Goal: Task Accomplishment & Management: Manage account settings

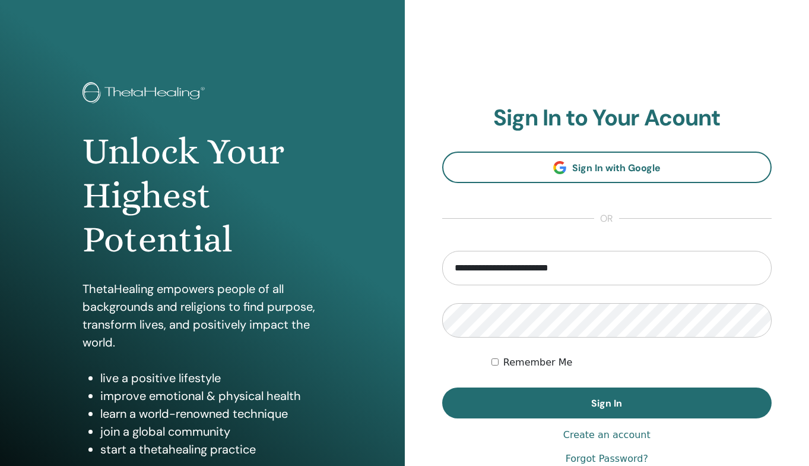
type input "**********"
click at [607, 403] on button "Sign In" at bounding box center [607, 402] width 330 height 31
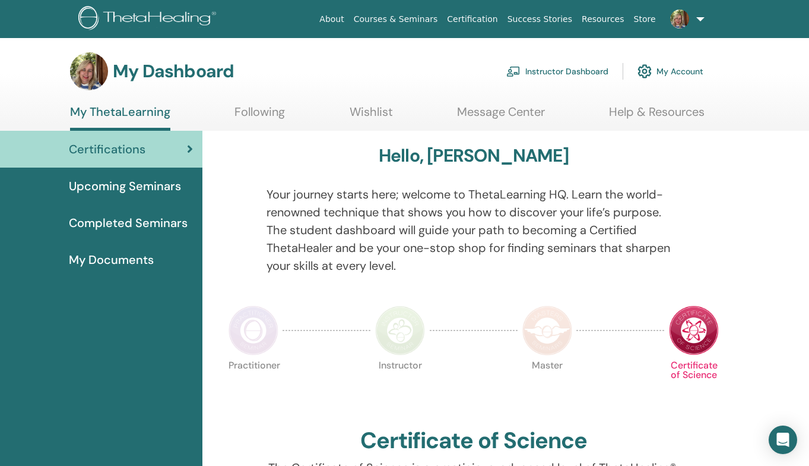
click at [594, 68] on link "Instructor Dashboard" at bounding box center [557, 71] width 102 height 26
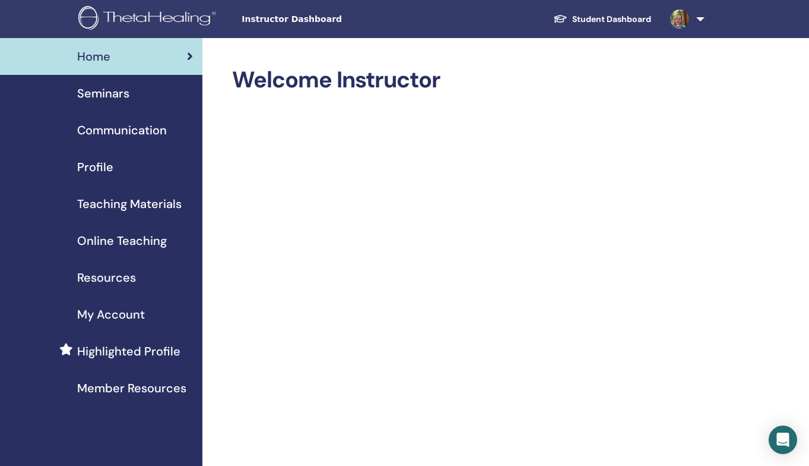
click at [99, 166] on span "Profile" at bounding box center [95, 167] width 36 height 18
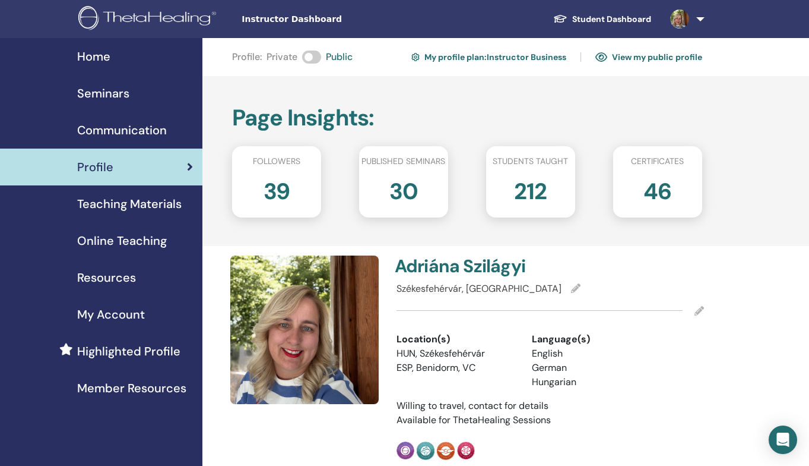
click at [112, 93] on span "Seminars" at bounding box center [103, 93] width 52 height 18
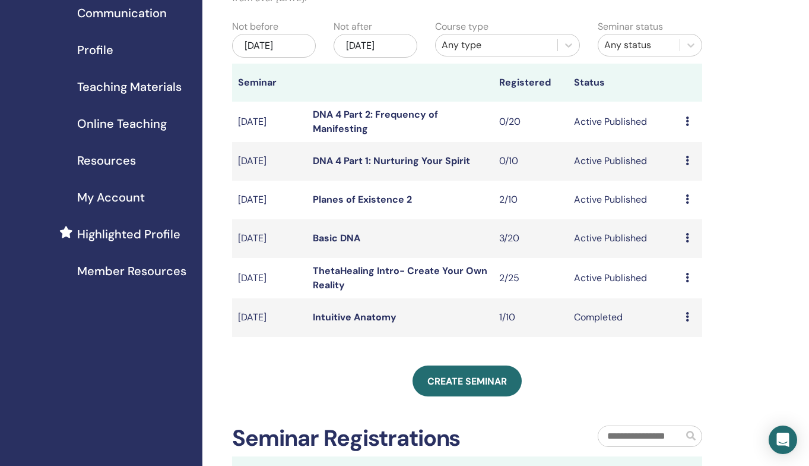
scroll to position [121, 0]
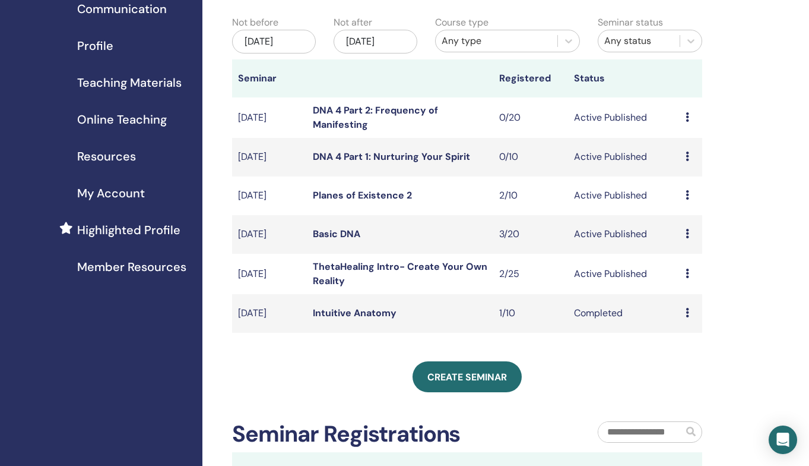
click at [387, 272] on td "ThetaHealing Intro- Create Your Own Reality" at bounding box center [400, 274] width 186 height 40
click at [372, 267] on link "ThetaHealing Intro- Create Your Own Reality" at bounding box center [400, 273] width 175 height 27
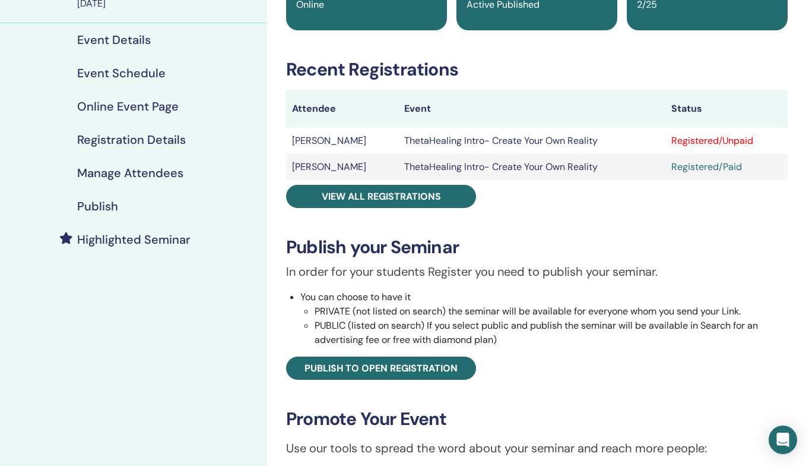
scroll to position [140, 0]
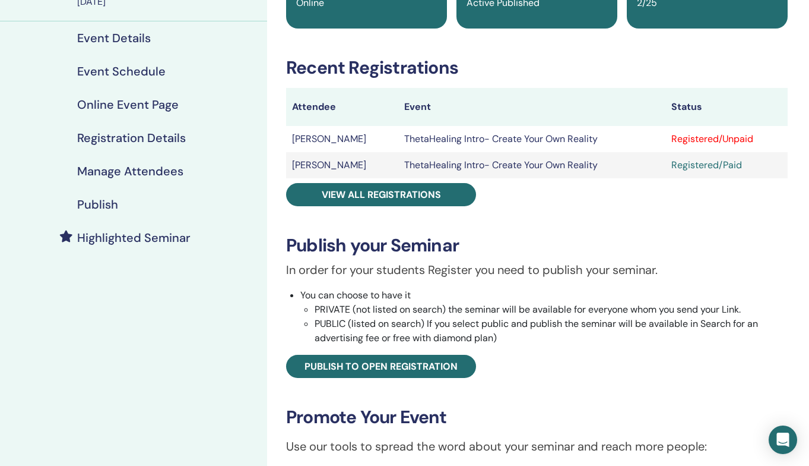
click at [689, 140] on div "Registered/Unpaid" at bounding box center [727, 139] width 110 height 14
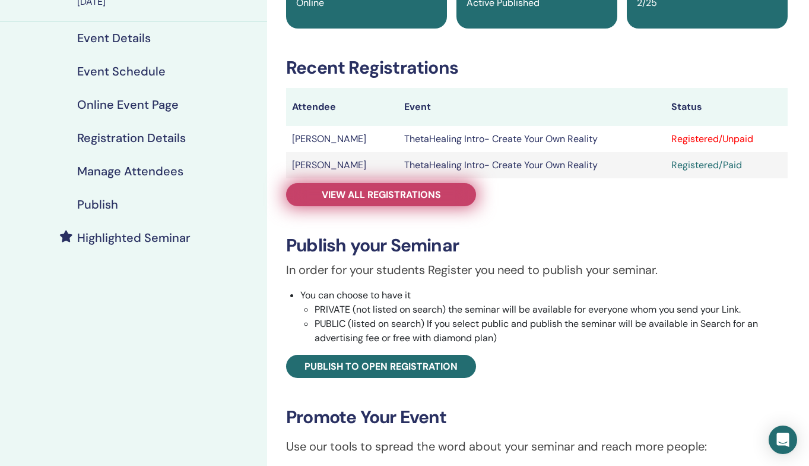
click at [372, 195] on span "View all registrations" at bounding box center [381, 194] width 119 height 12
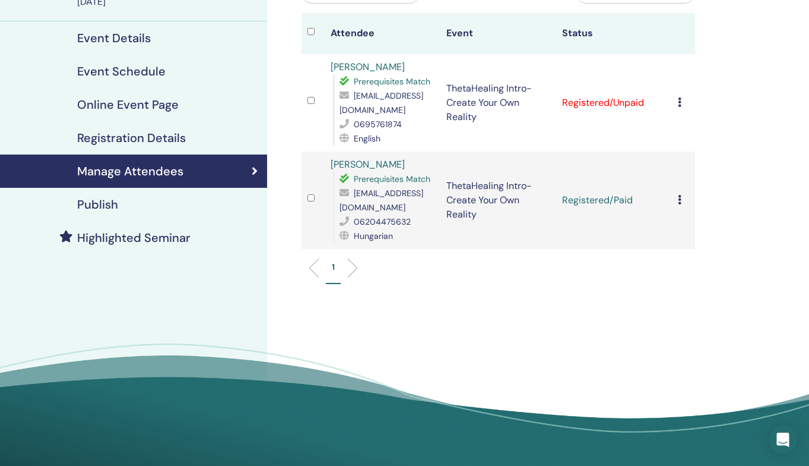
click at [676, 105] on td "Cancel Registration Do not auto-certify Mark as Paid Mark as Unpaid Mark as Abs…" at bounding box center [683, 102] width 23 height 97
click at [680, 102] on icon at bounding box center [680, 102] width 4 height 10
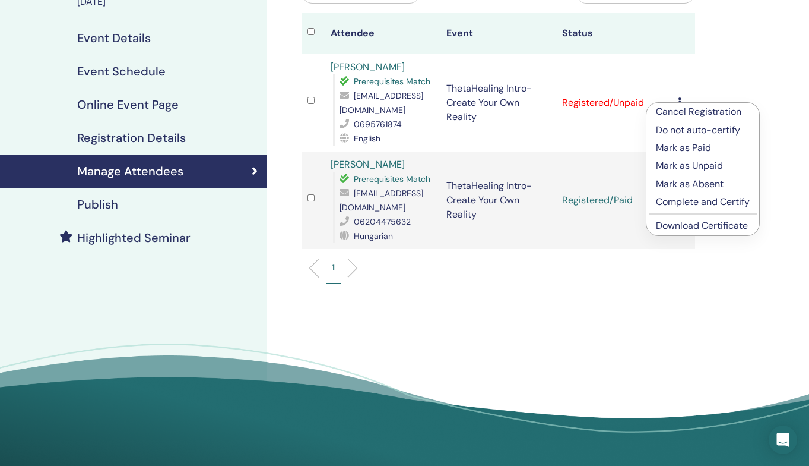
click at [674, 146] on p "Mark as Paid" at bounding box center [703, 148] width 94 height 14
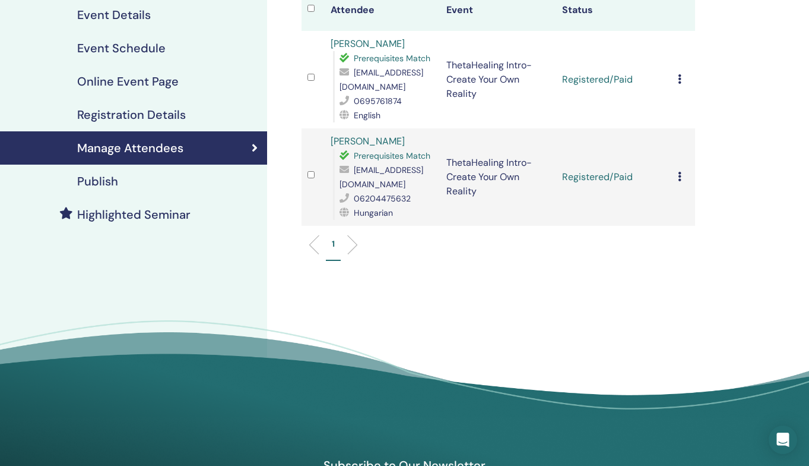
scroll to position [169, 0]
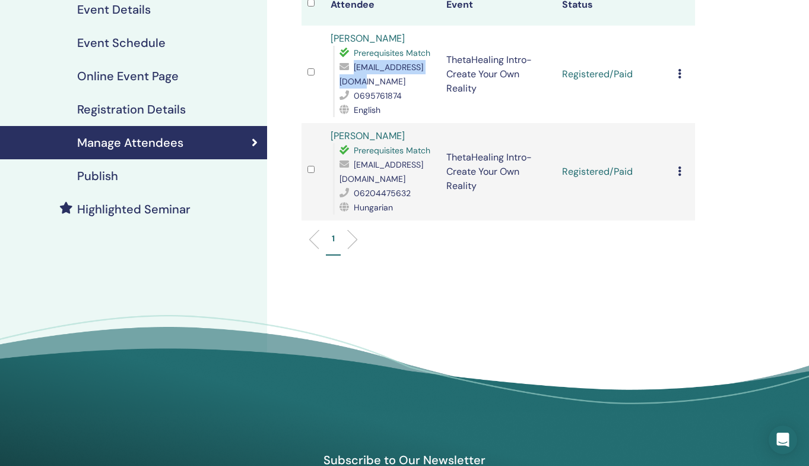
drag, startPoint x: 429, startPoint y: 78, endPoint x: 328, endPoint y: 80, distance: 101.0
click at [328, 80] on td "[PERSON_NAME] Prerequisites Match [EMAIL_ADDRESS][DOMAIN_NAME] 0695761874 Engli…" at bounding box center [383, 74] width 116 height 97
drag, startPoint x: 431, startPoint y: 79, endPoint x: 337, endPoint y: 78, distance: 93.8
click at [337, 78] on div "Prerequisites Match [EMAIL_ADDRESS][DOMAIN_NAME] 0695761874 English" at bounding box center [384, 81] width 102 height 71
copy span "[EMAIL_ADDRESS][DOMAIN_NAME]"
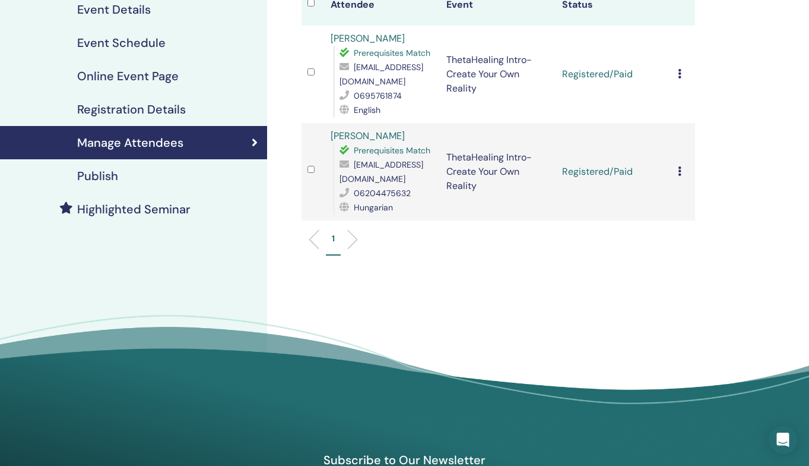
click at [356, 178] on span "[EMAIL_ADDRESS][DOMAIN_NAME]" at bounding box center [382, 171] width 84 height 25
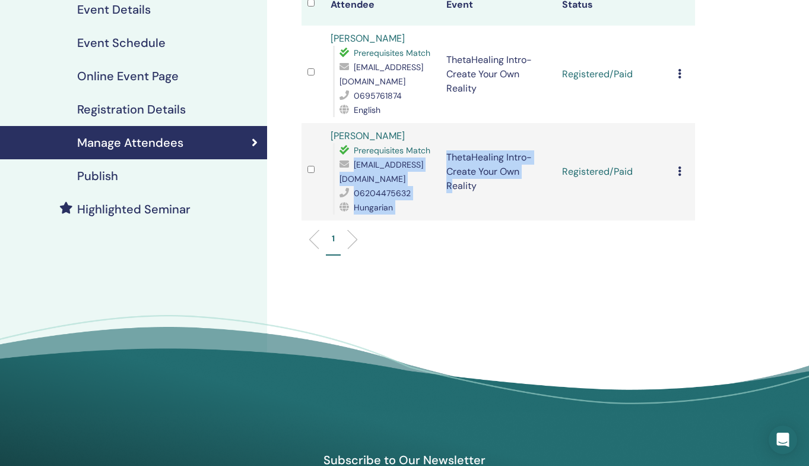
drag, startPoint x: 340, startPoint y: 178, endPoint x: 450, endPoint y: 182, distance: 109.9
click at [450, 182] on tr "[PERSON_NAME] Prerequisites Match [EMAIL_ADDRESS][DOMAIN_NAME] 06204475632 Hung…" at bounding box center [499, 171] width 394 height 97
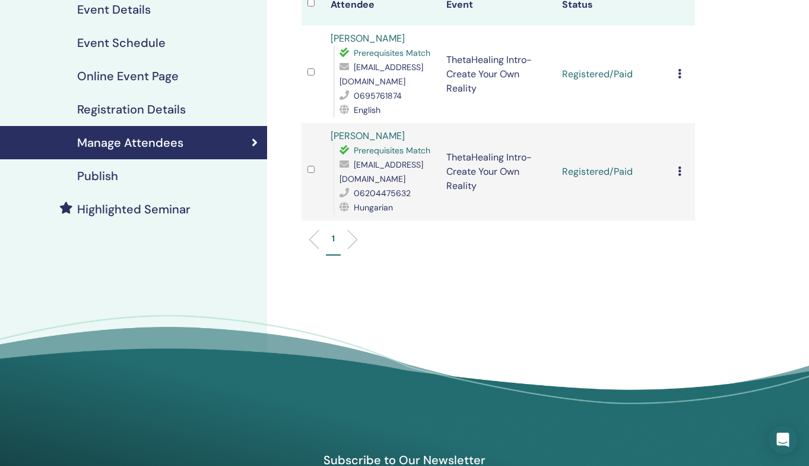
click at [439, 185] on td "[PERSON_NAME] Prerequisites Match [EMAIL_ADDRESS][DOMAIN_NAME] 06204475632 Hung…" at bounding box center [383, 171] width 116 height 97
drag, startPoint x: 430, startPoint y: 180, endPoint x: 334, endPoint y: 179, distance: 96.8
click at [334, 179] on div "Prerequisites Match [EMAIL_ADDRESS][DOMAIN_NAME] 06204475632 Hungarian" at bounding box center [384, 178] width 102 height 71
copy span "[EMAIL_ADDRESS][DOMAIN_NAME]"
